Goal: Complete application form

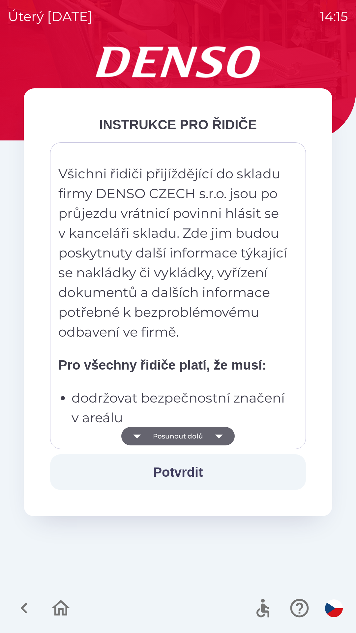
click at [202, 431] on button "Posunout dolů" at bounding box center [177, 436] width 113 height 18
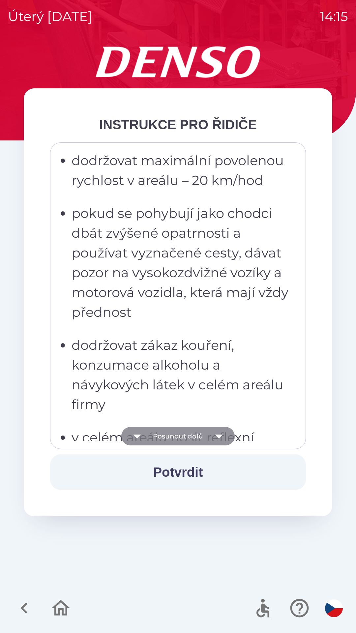
click at [200, 431] on button "Posunout dolů" at bounding box center [177, 436] width 113 height 18
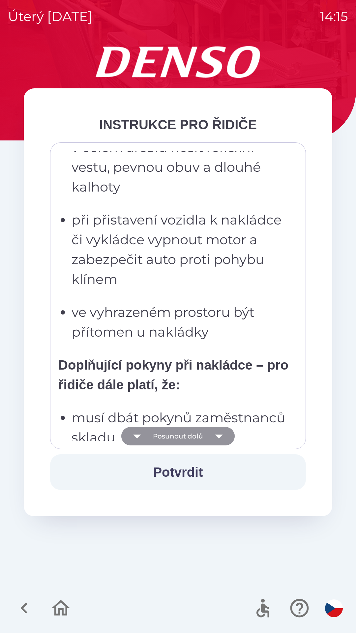
click at [203, 429] on button "Posunout dolů" at bounding box center [177, 436] width 113 height 18
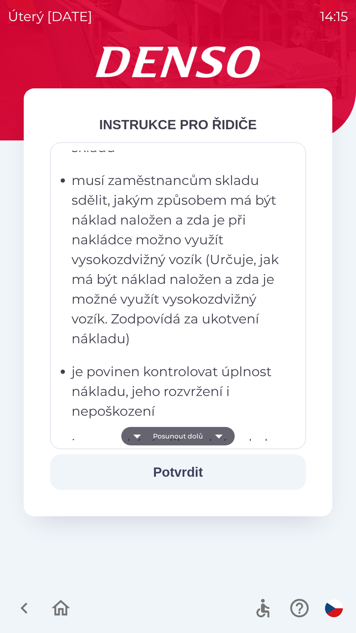
click at [207, 431] on button "Posunout dolů" at bounding box center [177, 436] width 113 height 18
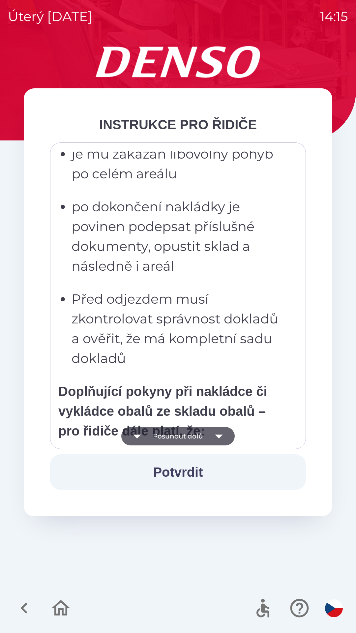
click at [204, 432] on button "Posunout dolů" at bounding box center [177, 436] width 113 height 18
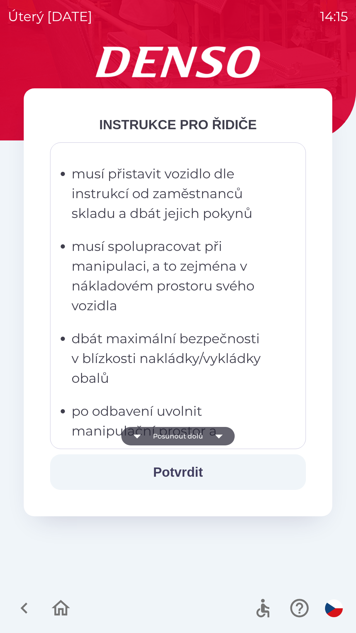
click at [208, 429] on button "Posunout dolů" at bounding box center [177, 436] width 113 height 18
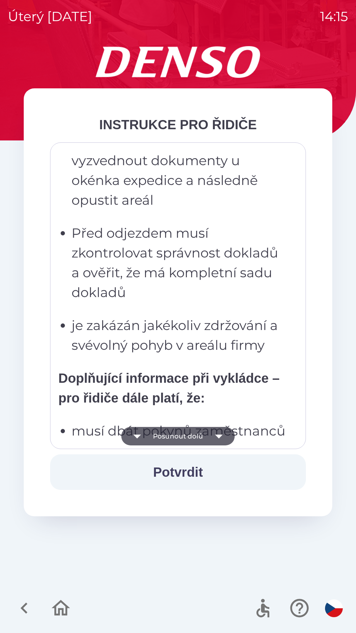
click at [204, 433] on button "Posunout dolů" at bounding box center [177, 436] width 113 height 18
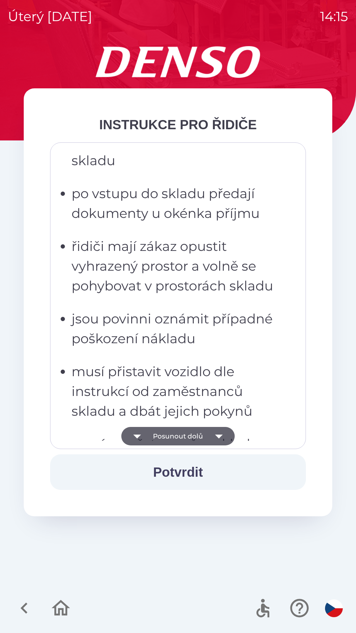
click at [205, 427] on button "Posunout dolů" at bounding box center [177, 436] width 113 height 18
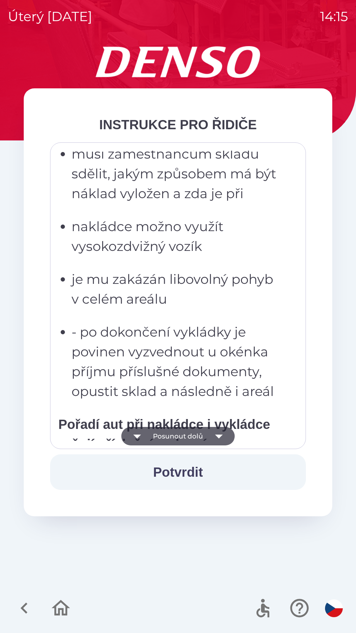
click at [205, 434] on button "Posunout dolů" at bounding box center [177, 436] width 113 height 18
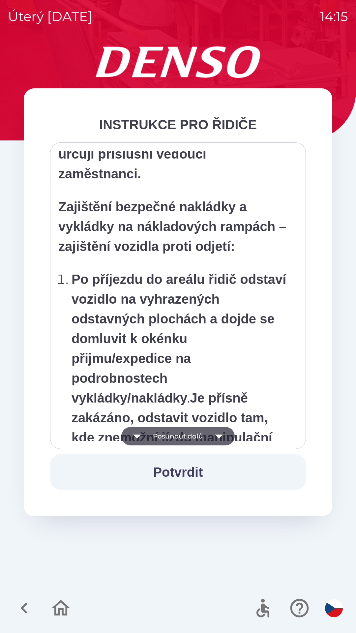
click at [206, 435] on button "Posunout dolů" at bounding box center [177, 436] width 113 height 18
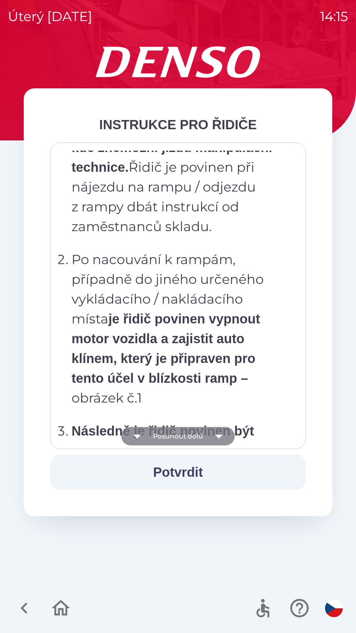
click at [206, 432] on button "Posunout dolů" at bounding box center [177, 436] width 113 height 18
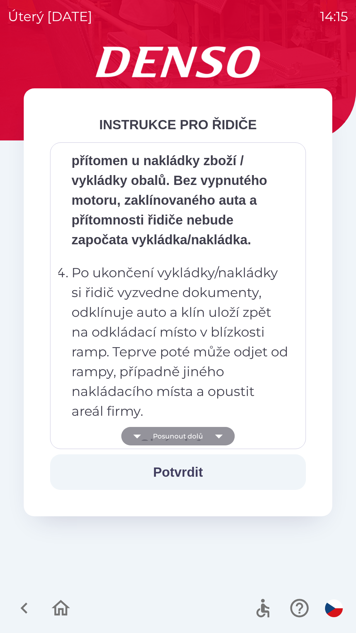
click at [207, 429] on button "Posunout dolů" at bounding box center [177, 436] width 113 height 18
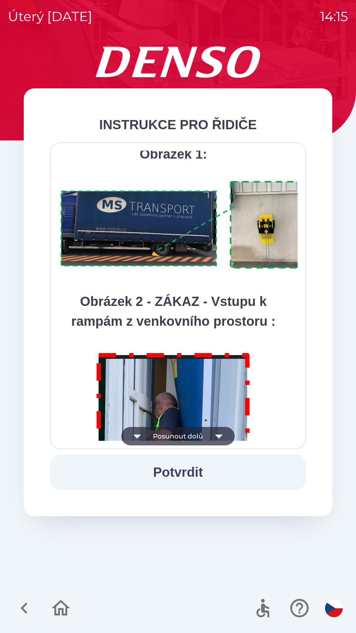
click at [207, 431] on button "Posunout dolů" at bounding box center [177, 436] width 113 height 18
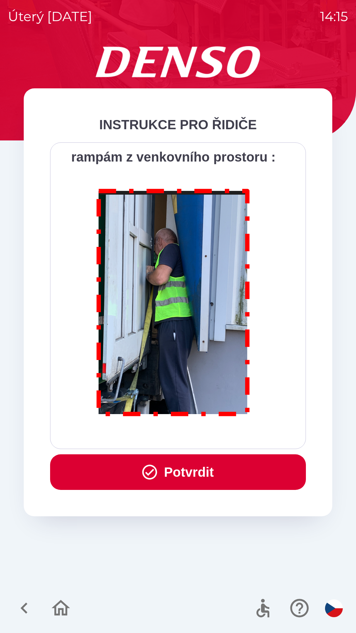
click at [208, 431] on div "Všichni řidiči přijíždějící do skladu firmy DENSO CZECH s.r.o. jsou po průjezdu…" at bounding box center [177, 296] width 239 height 290
click at [175, 470] on button "Potvrdit" at bounding box center [178, 472] width 256 height 36
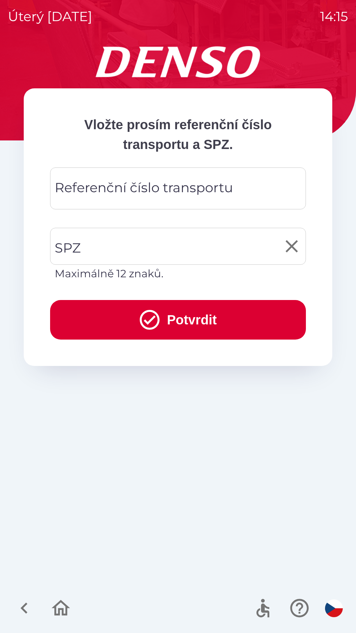
click at [146, 247] on input "SPZ" at bounding box center [173, 246] width 240 height 31
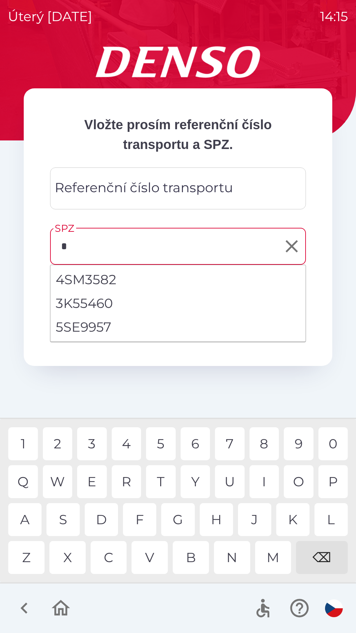
click at [163, 447] on div "5" at bounding box center [161, 443] width 30 height 33
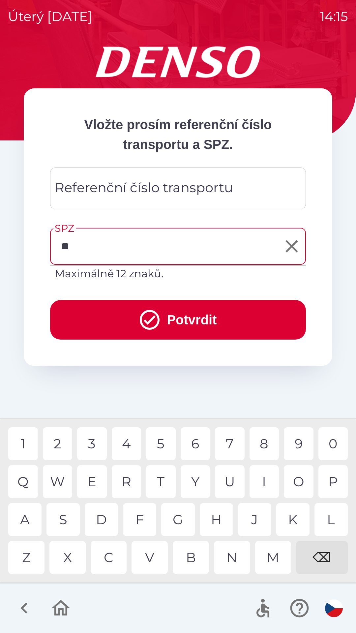
click at [25, 558] on div "Z" at bounding box center [26, 557] width 36 height 33
click at [227, 445] on div "7" at bounding box center [230, 443] width 30 height 33
click at [299, 444] on div "9" at bounding box center [299, 443] width 30 height 33
type input "*******"
click at [140, 188] on div "Referenční číslo transportu Referenční číslo transportu" at bounding box center [178, 188] width 256 height 42
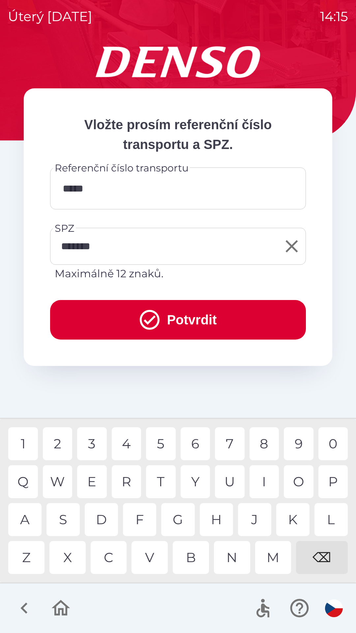
type input "******"
click at [194, 313] on button "Potvrdit" at bounding box center [178, 320] width 256 height 40
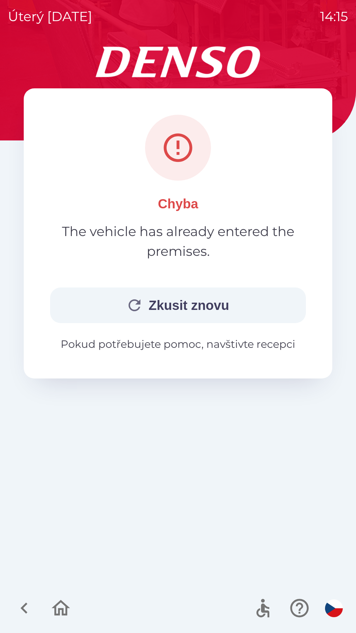
click at [183, 309] on button "Zkusit znovu" at bounding box center [178, 305] width 256 height 36
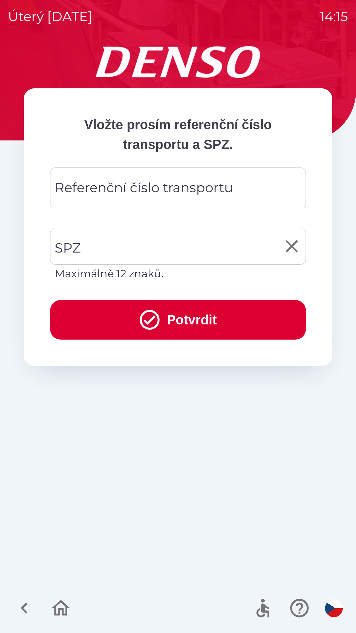
click at [166, 241] on input "SPZ" at bounding box center [173, 246] width 240 height 31
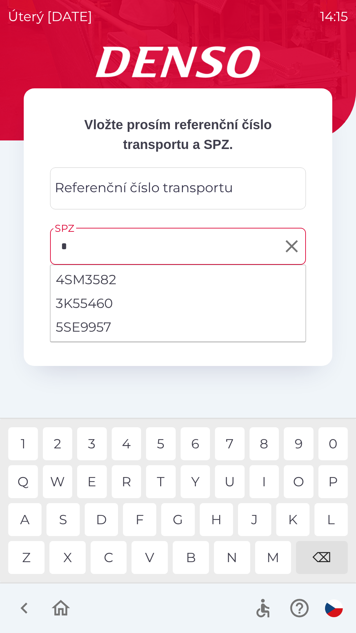
click at [166, 440] on div "5" at bounding box center [161, 443] width 30 height 33
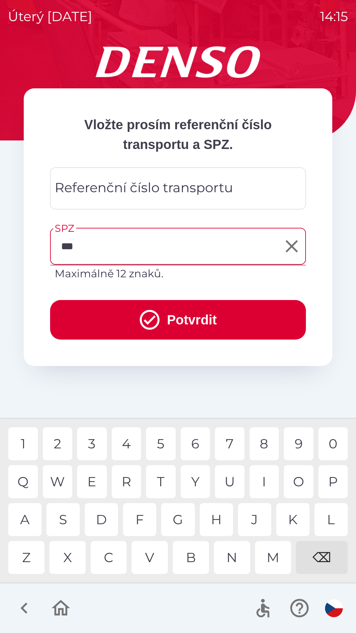
click at [222, 442] on div "7" at bounding box center [230, 443] width 30 height 33
click at [24, 440] on div "1" at bounding box center [23, 443] width 30 height 33
click at [300, 441] on div "9" at bounding box center [299, 443] width 30 height 33
type input "*******"
click at [203, 184] on div "Referenční číslo transportu Referenční číslo transportu" at bounding box center [178, 188] width 256 height 42
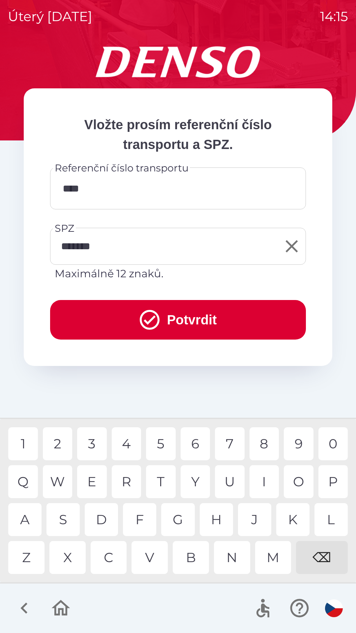
click at [232, 446] on div "7" at bounding box center [230, 443] width 30 height 33
click at [59, 443] on div "2" at bounding box center [58, 443] width 30 height 33
type input "******"
click at [132, 316] on button "Potvrdit" at bounding box center [178, 320] width 256 height 40
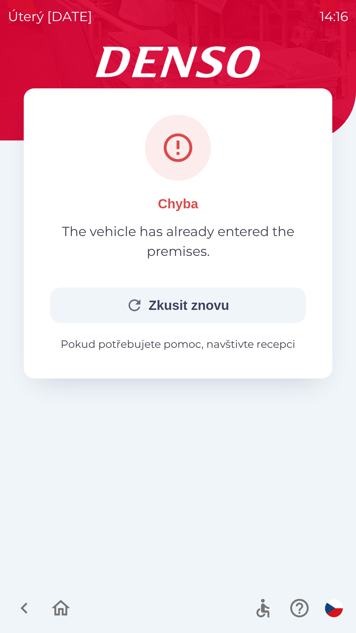
click at [137, 291] on button "Zkusit znovu" at bounding box center [178, 305] width 256 height 36
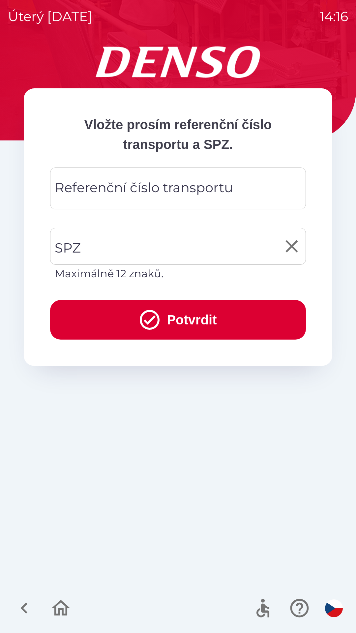
click at [89, 247] on input "SPZ" at bounding box center [173, 246] width 240 height 31
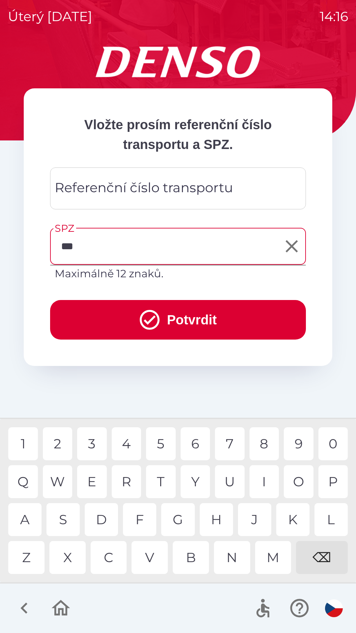
click at [227, 437] on div "7" at bounding box center [230, 443] width 30 height 33
click at [26, 437] on div "1" at bounding box center [23, 443] width 30 height 33
type input "*******"
click at [154, 185] on div "Referenční číslo transportu Referenční číslo transportu" at bounding box center [178, 188] width 256 height 42
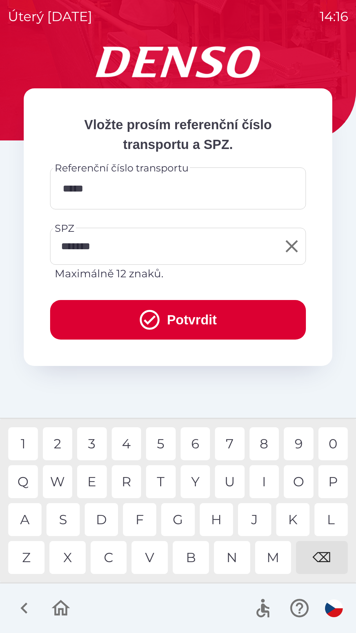
type input "******"
click at [232, 441] on div "7" at bounding box center [230, 443] width 30 height 33
click at [153, 313] on icon "submit" at bounding box center [150, 320] width 20 height 20
